Goal: Information Seeking & Learning: Learn about a topic

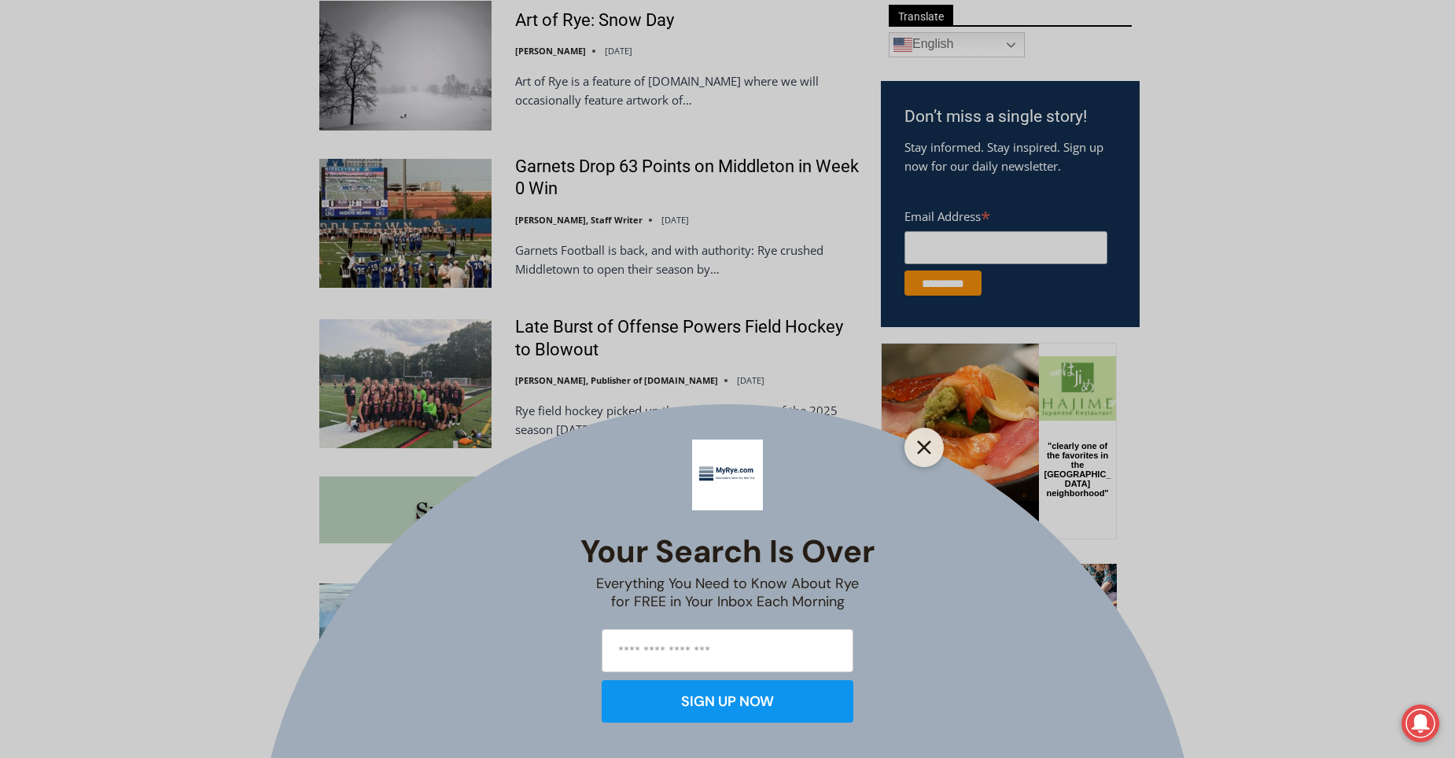
click at [925, 448] on line "Close" at bounding box center [924, 447] width 11 height 11
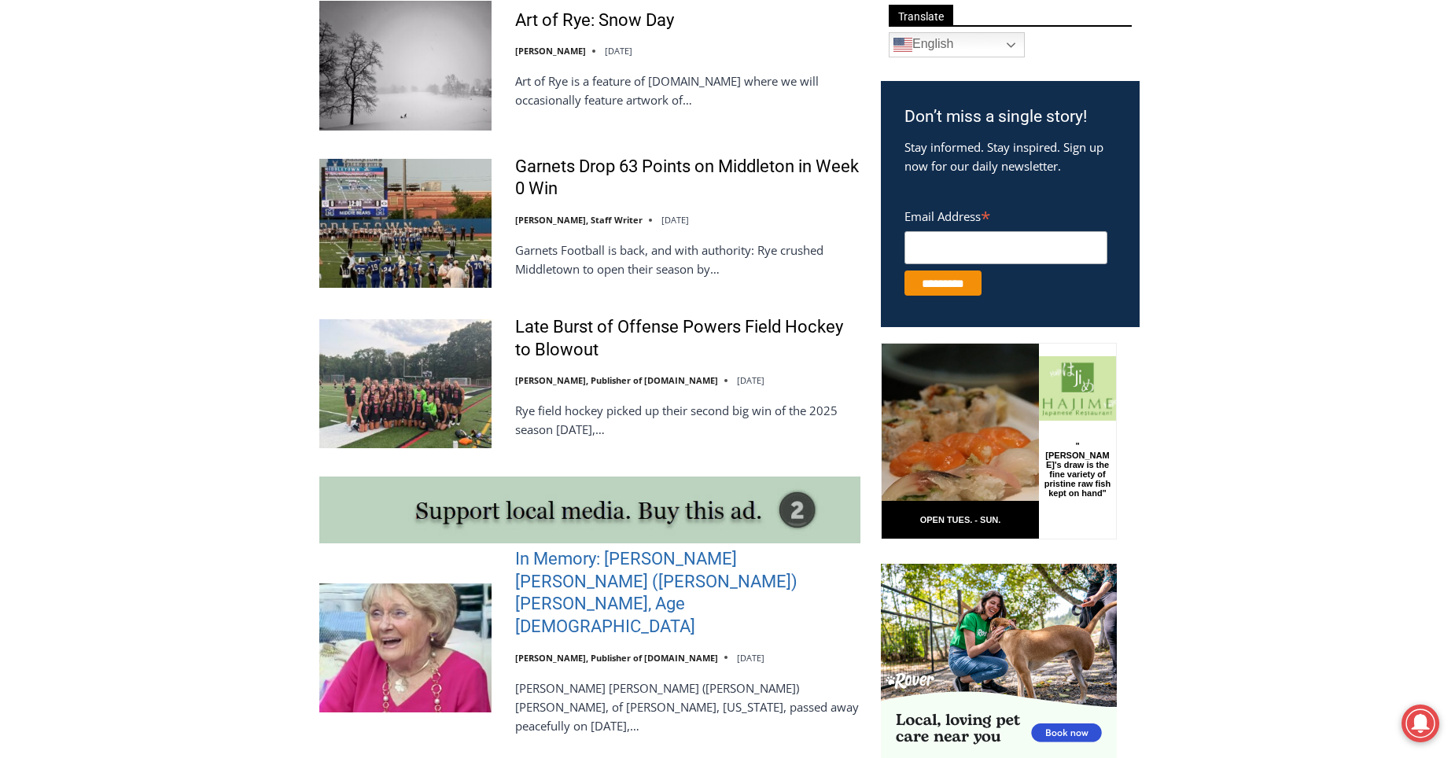
click at [588, 561] on link "In Memory: [PERSON_NAME] [PERSON_NAME] ([PERSON_NAME]) [PERSON_NAME], Age [DEMO…" at bounding box center [687, 593] width 345 height 90
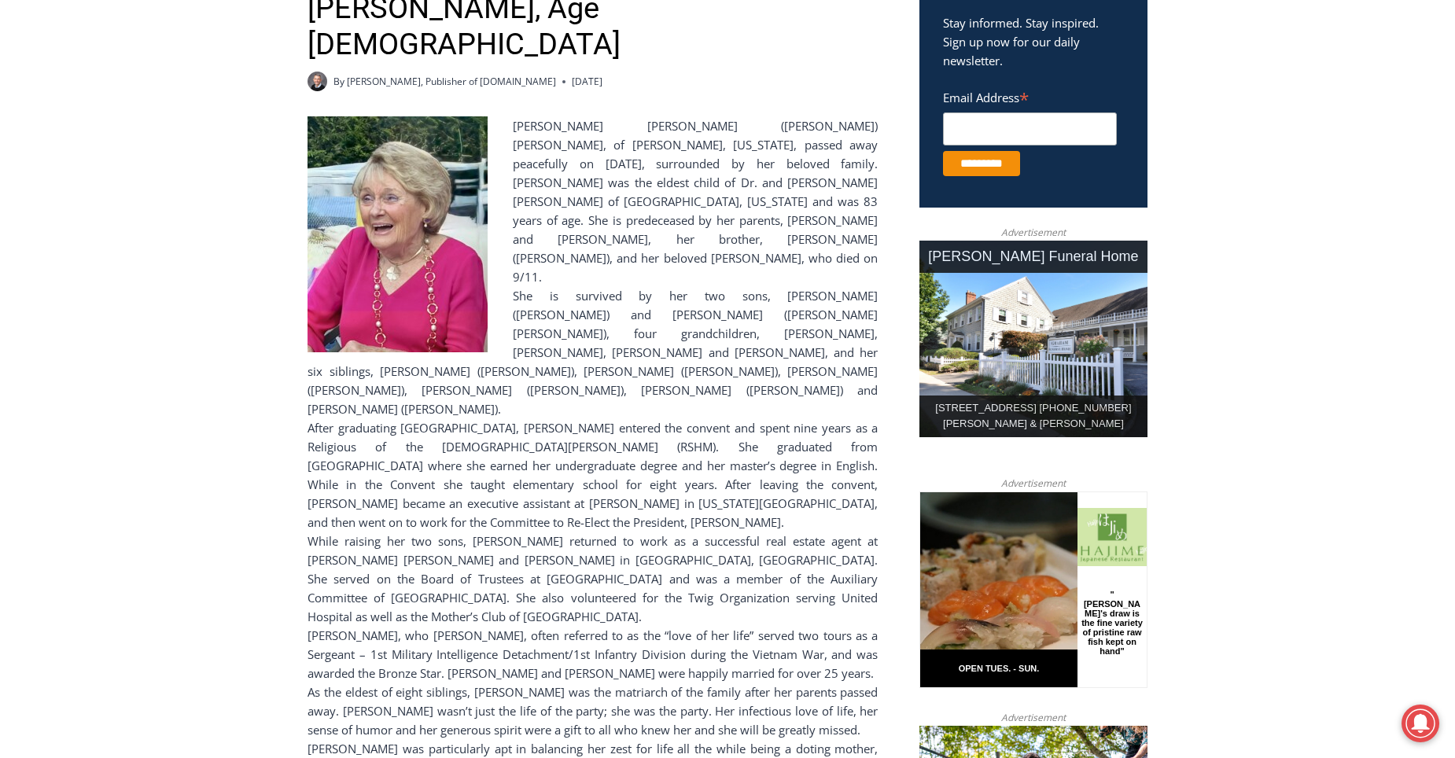
scroll to position [472, 0]
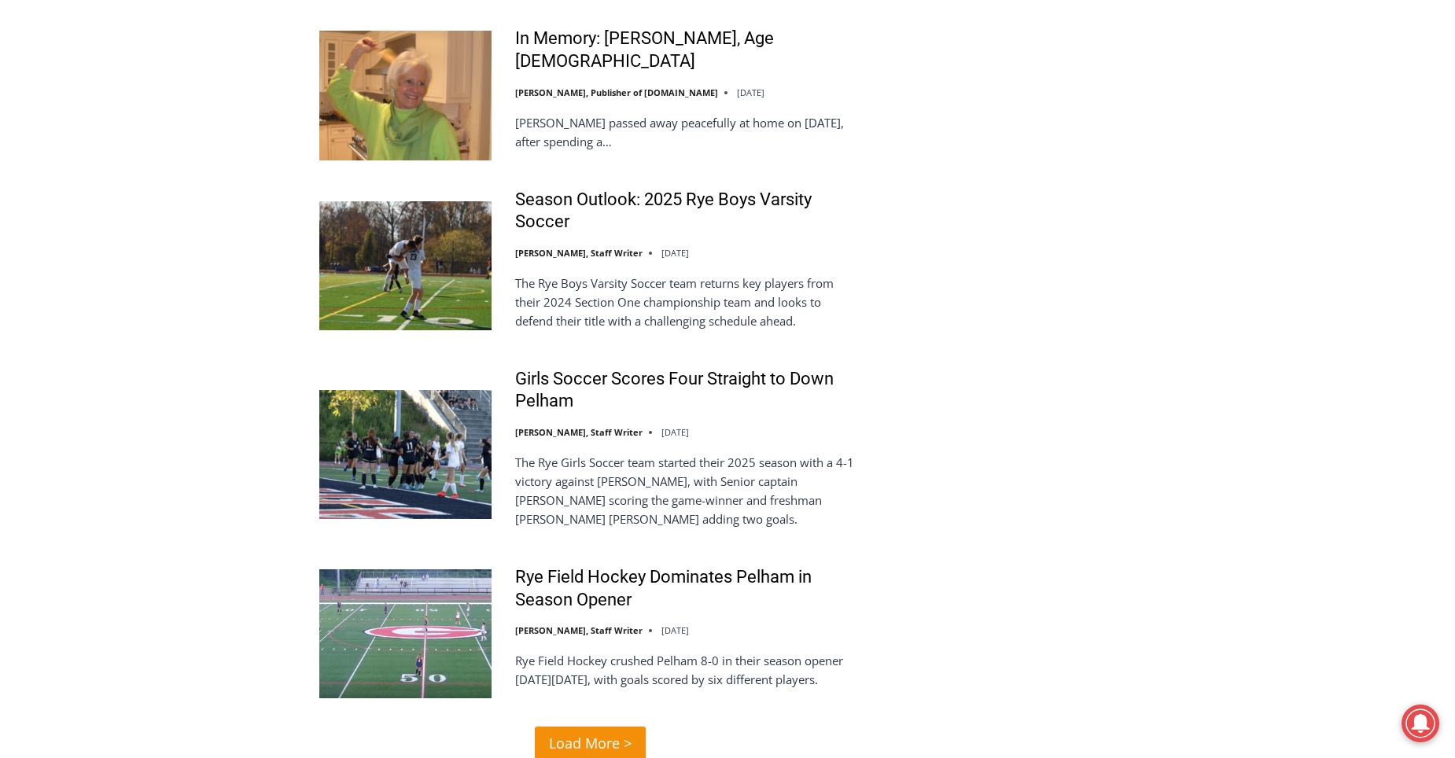
scroll to position [3855, 0]
